Goal: Information Seeking & Learning: Check status

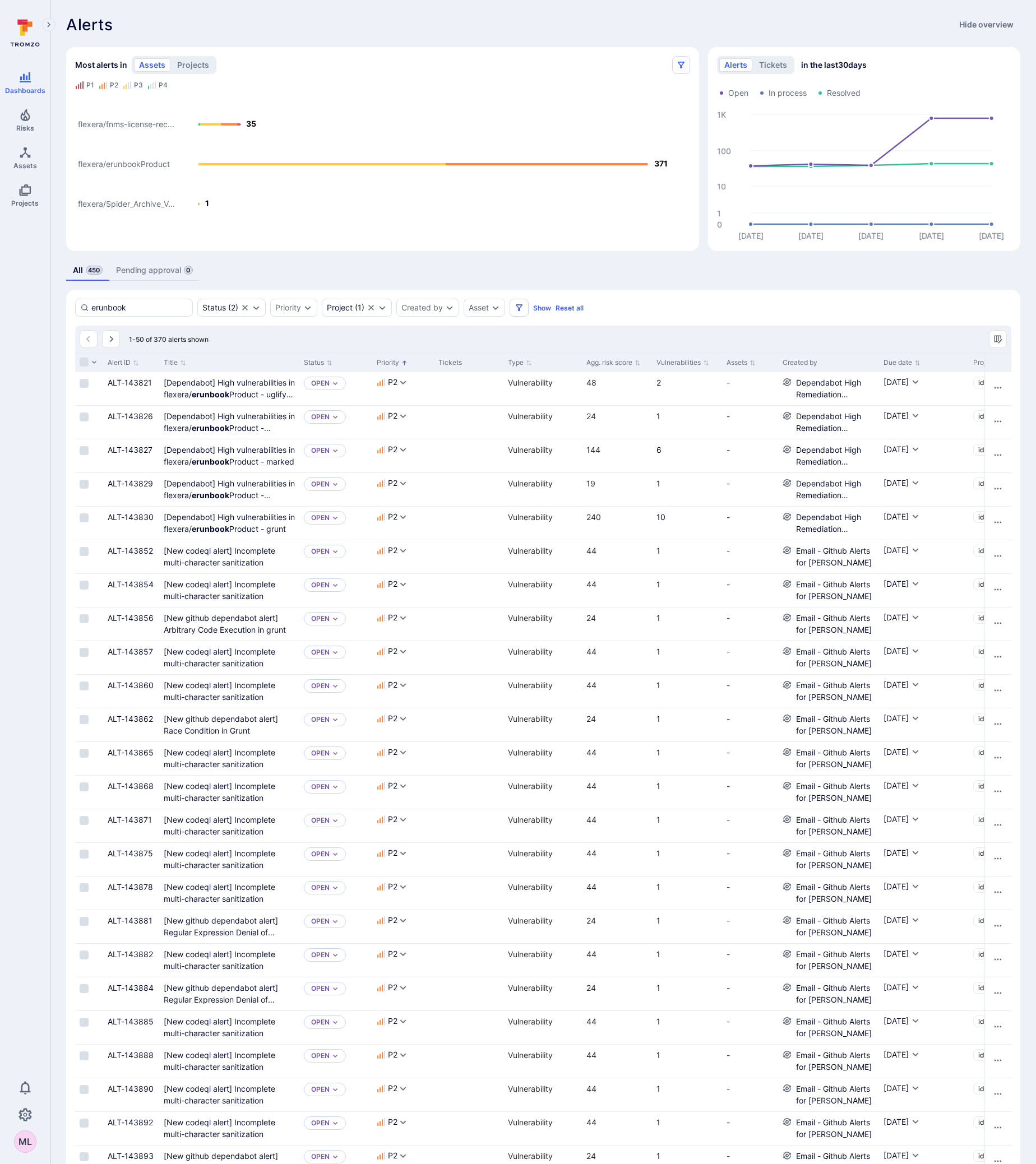
click at [156, 166] on text "flexera/erunbookProduct" at bounding box center [124, 164] width 92 height 9
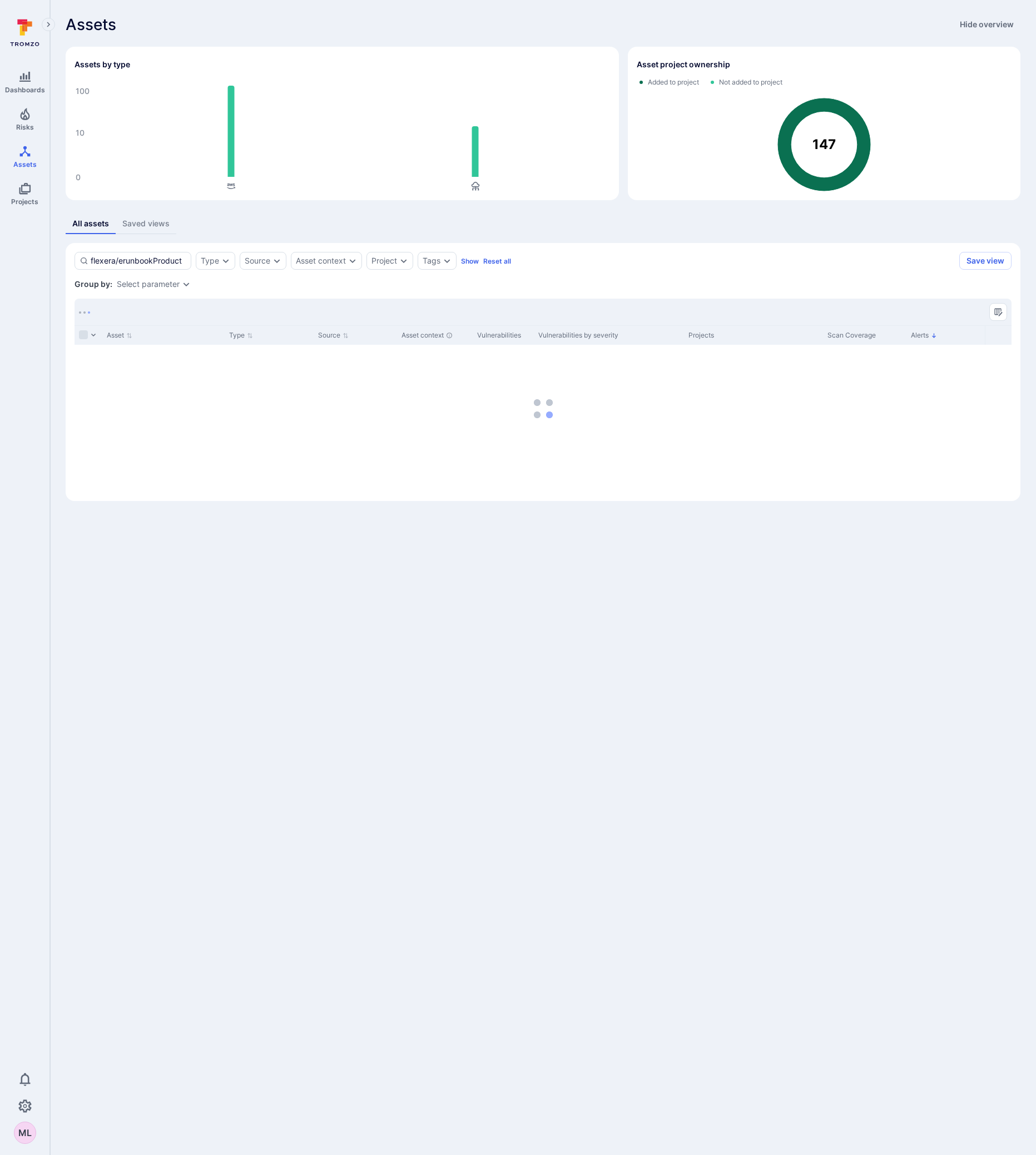
click at [329, 986] on body "Dashboards Risks Assets Projects 0 ML Assets Assets Pull requests Assets Hide o…" at bounding box center [518, 577] width 1036 height 1155
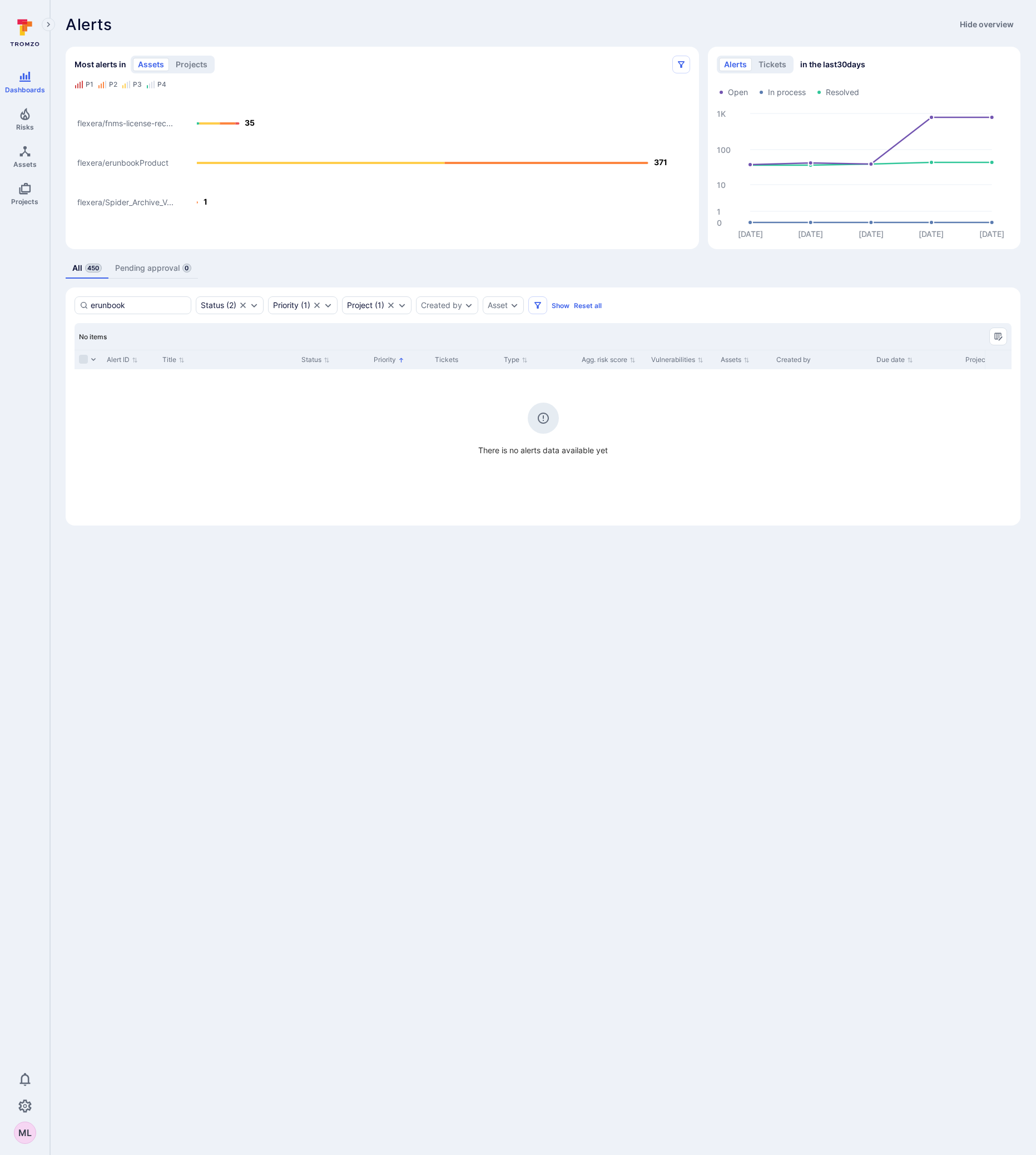
click at [117, 198] on text "flexera/Spider_Archive_V..." at bounding box center [125, 203] width 96 height 9
